Goal: Task Accomplishment & Management: Manage account settings

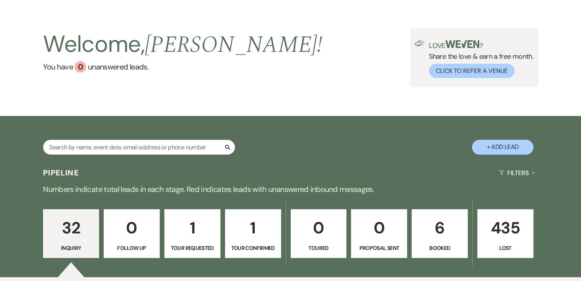
scroll to position [77, 0]
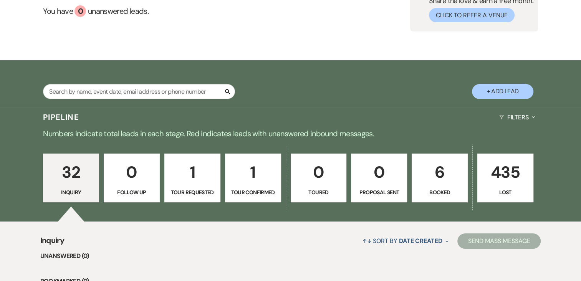
click at [254, 174] on p "1" at bounding box center [253, 172] width 46 height 26
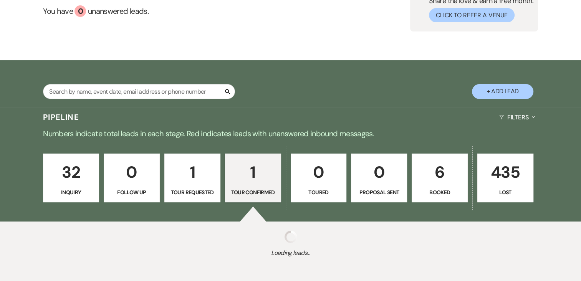
select select "4"
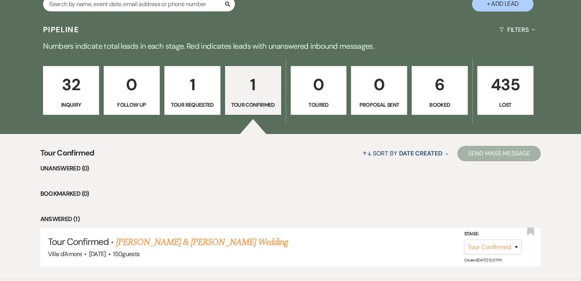
scroll to position [192, 0]
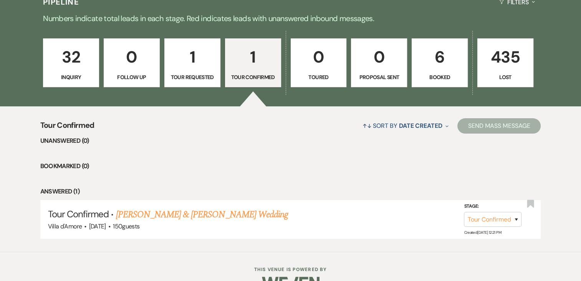
click at [192, 57] on p "1" at bounding box center [192, 57] width 46 height 26
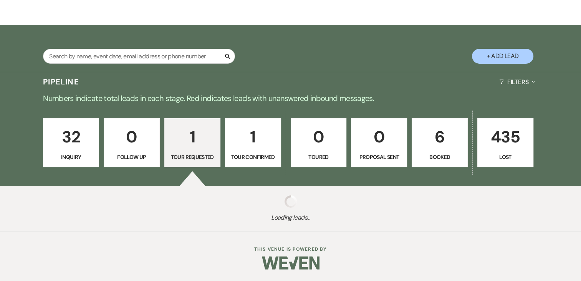
scroll to position [192, 0]
select select "2"
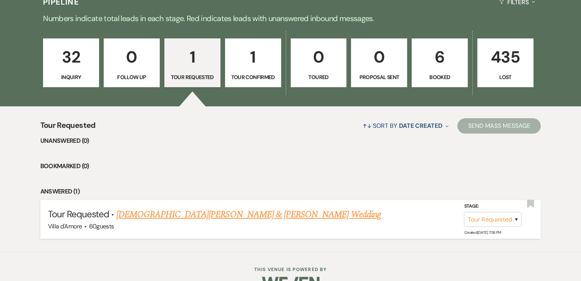
click at [181, 213] on link "[DEMOGRAPHIC_DATA][PERSON_NAME] & [PERSON_NAME] Wedding" at bounding box center [248, 215] width 265 height 14
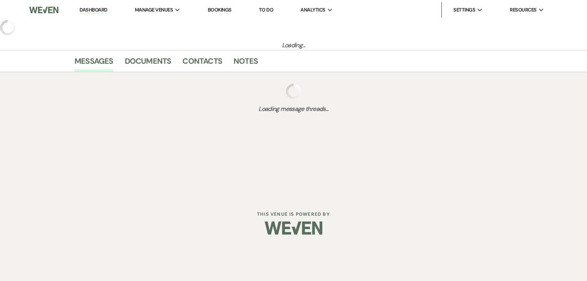
select select "2"
select select "5"
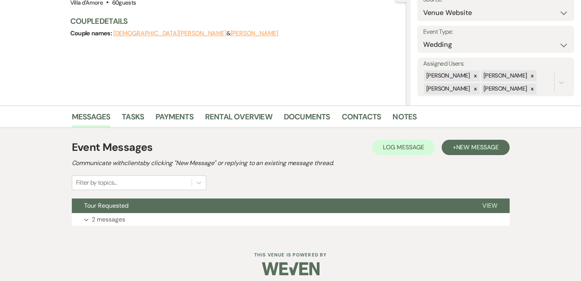
scroll to position [93, 0]
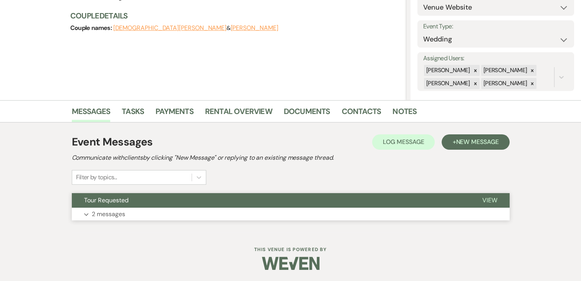
click at [116, 214] on p "2 messages" at bounding box center [108, 214] width 33 height 10
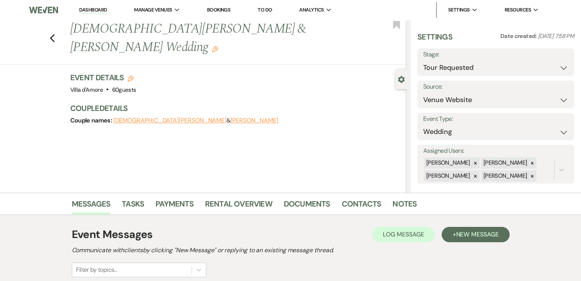
scroll to position [0, 0]
